Goal: Task Accomplishment & Management: Complete application form

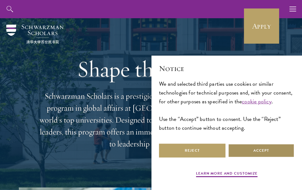
click at [264, 148] on button "Accept" at bounding box center [261, 150] width 66 height 14
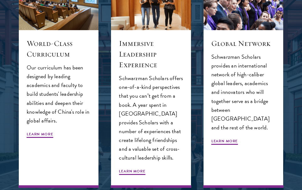
scroll to position [603, 0]
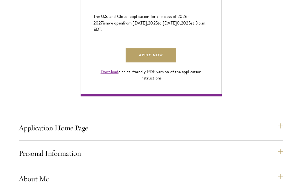
scroll to position [444, 0]
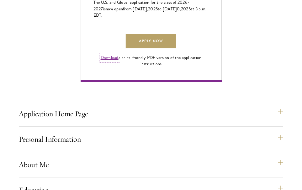
click at [109, 61] on link "Download" at bounding box center [110, 57] width 18 height 7
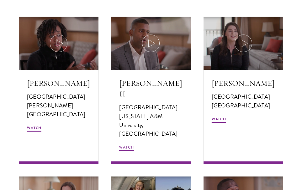
scroll to position [1153, 0]
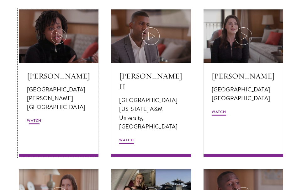
click at [57, 34] on icon at bounding box center [59, 36] width 18 height 18
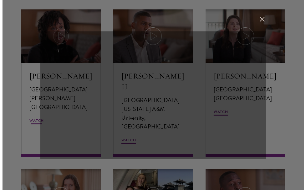
scroll to position [1156, 0]
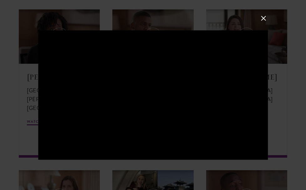
click at [263, 18] on button at bounding box center [264, 18] width 8 height 8
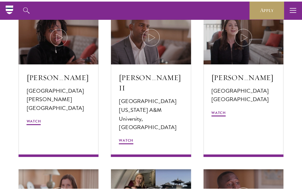
scroll to position [1153, 0]
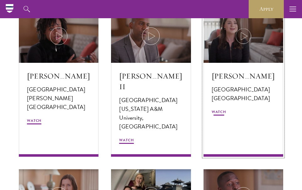
click at [243, 35] on icon at bounding box center [243, 36] width 18 height 18
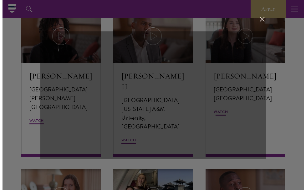
scroll to position [1156, 0]
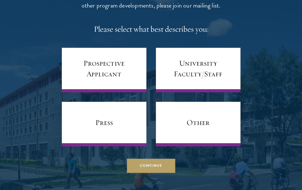
scroll to position [2682, 0]
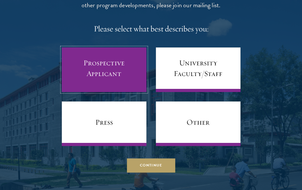
click at [108, 74] on link "Prospective Applicant" at bounding box center [104, 69] width 85 height 44
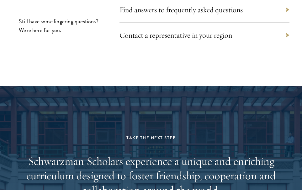
scroll to position [3092, 0]
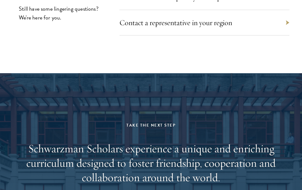
click at [285, 30] on div "Contact a representative in your region" at bounding box center [204, 22] width 170 height 25
click at [224, 27] on link "Contact a representative in your region" at bounding box center [179, 22] width 112 height 9
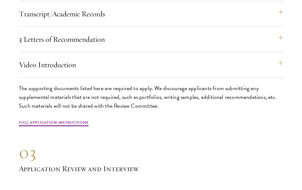
scroll to position [2005, 0]
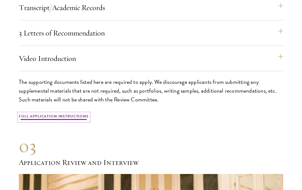
click at [66, 121] on link "Full Application Instructions" at bounding box center [54, 117] width 70 height 8
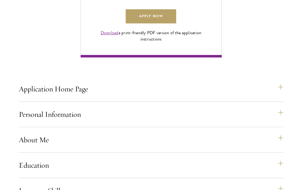
scroll to position [486, 0]
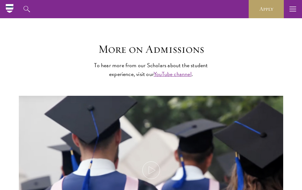
scroll to position [1165, 0]
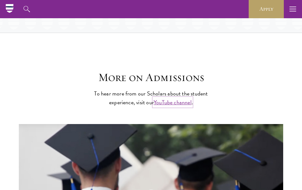
click at [174, 106] on link "YouTube channel" at bounding box center [173, 102] width 38 height 8
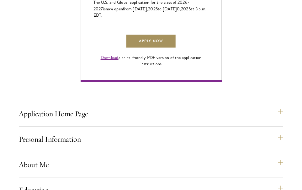
click at [152, 48] on link "Apply Now" at bounding box center [151, 41] width 50 height 14
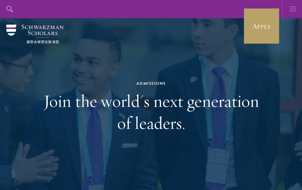
click at [292, 8] on icon "button" at bounding box center [292, 9] width 7 height 18
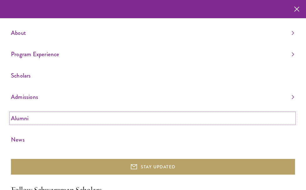
click at [22, 115] on link "Alumni" at bounding box center [153, 118] width 284 height 10
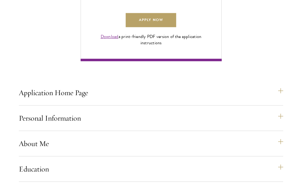
scroll to position [476, 0]
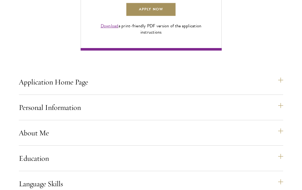
click at [154, 17] on link "Apply Now" at bounding box center [151, 10] width 50 height 14
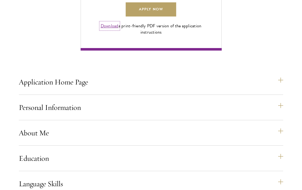
click at [107, 29] on link "Download" at bounding box center [110, 26] width 18 height 7
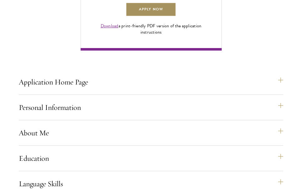
click at [148, 17] on link "Apply Now" at bounding box center [151, 10] width 50 height 14
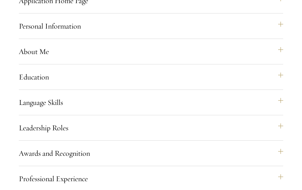
scroll to position [723, 0]
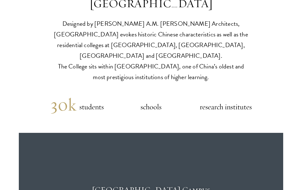
scroll to position [1560, 0]
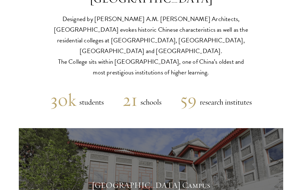
drag, startPoint x: 305, startPoint y: 11, endPoint x: 300, endPoint y: 117, distance: 106.3
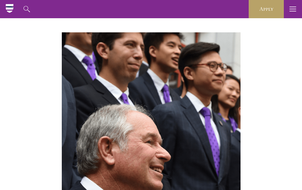
scroll to position [2123, 0]
